Goal: Navigation & Orientation: Go to known website

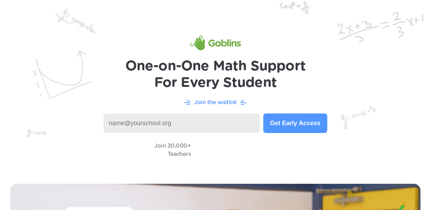
click at [146, 29] on header "One-on-One Math Support For Every Student Join the waitlist Get Early Access Jo…" at bounding box center [215, 86] width 431 height 173
click at [146, 29] on img at bounding box center [215, 86] width 431 height 173
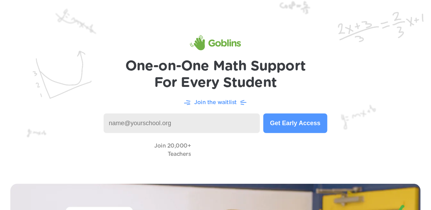
click at [146, 29] on img at bounding box center [215, 86] width 431 height 173
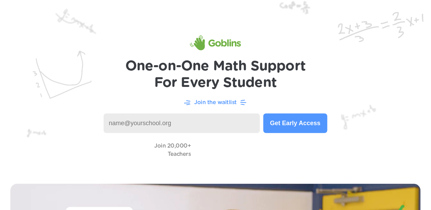
click at [146, 29] on img at bounding box center [215, 86] width 431 height 173
